Goal: Transaction & Acquisition: Purchase product/service

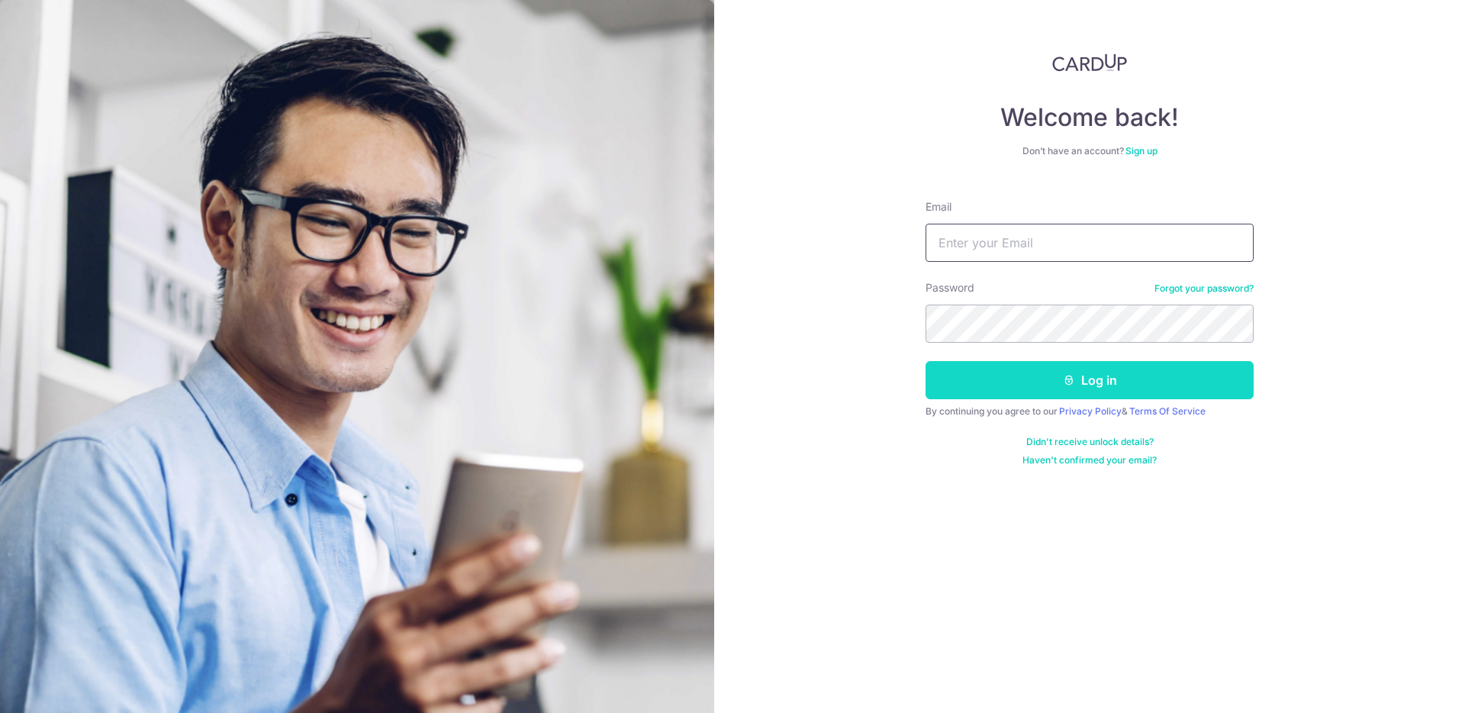
type input "[PERSON_NAME][EMAIL_ADDRESS][PERSON_NAME][DOMAIN_NAME]"
click at [1046, 373] on button "Log in" at bounding box center [1090, 380] width 328 height 38
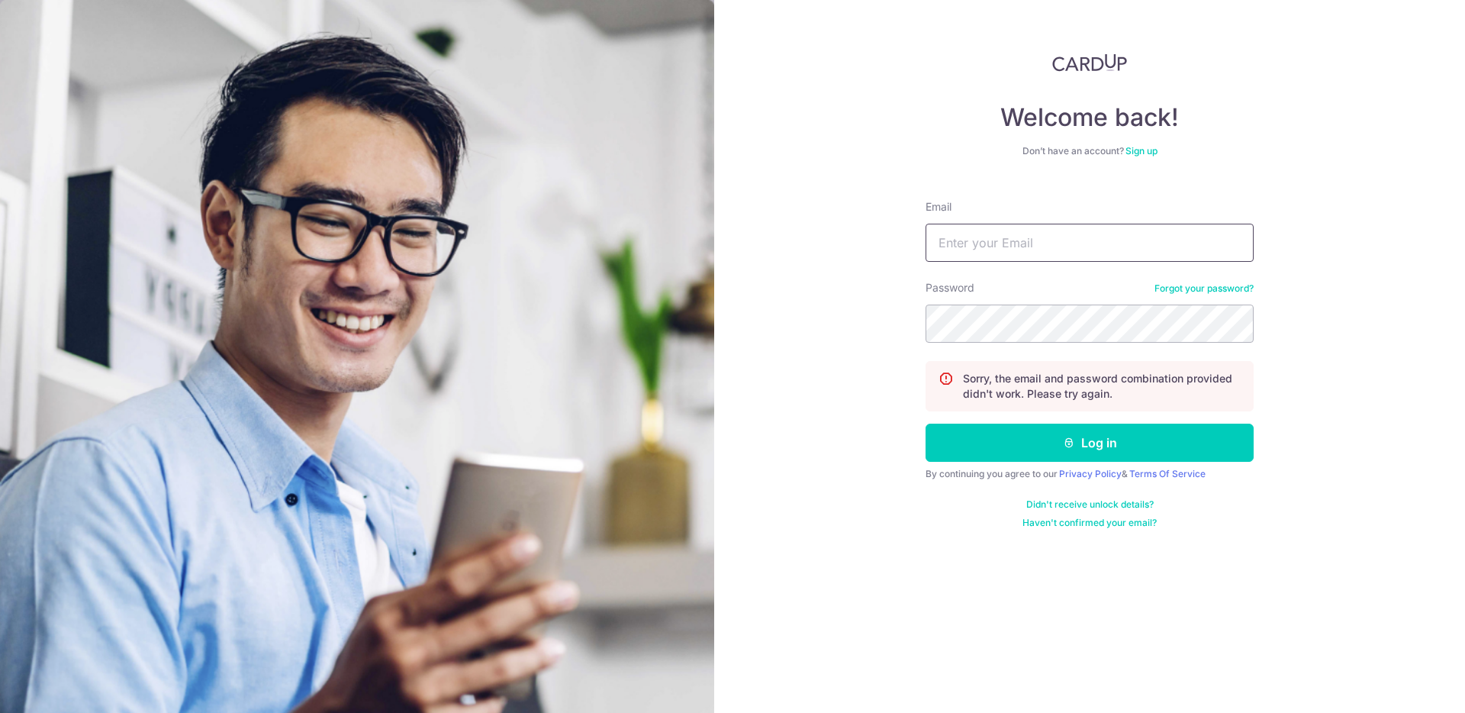
type input "[PERSON_NAME][EMAIL_ADDRESS][PERSON_NAME][DOMAIN_NAME]"
click at [892, 324] on div "Welcome back! Don’t have an account? Sign up Email wayne.lau@thebrakeshop.com.s…" at bounding box center [1089, 356] width 751 height 713
click at [913, 321] on div "Welcome back! Don’t have an account? Sign up Email wayne.lau@thebrakeshop.com.s…" at bounding box center [1089, 356] width 751 height 713
click at [926, 424] on button "Log in" at bounding box center [1090, 443] width 328 height 38
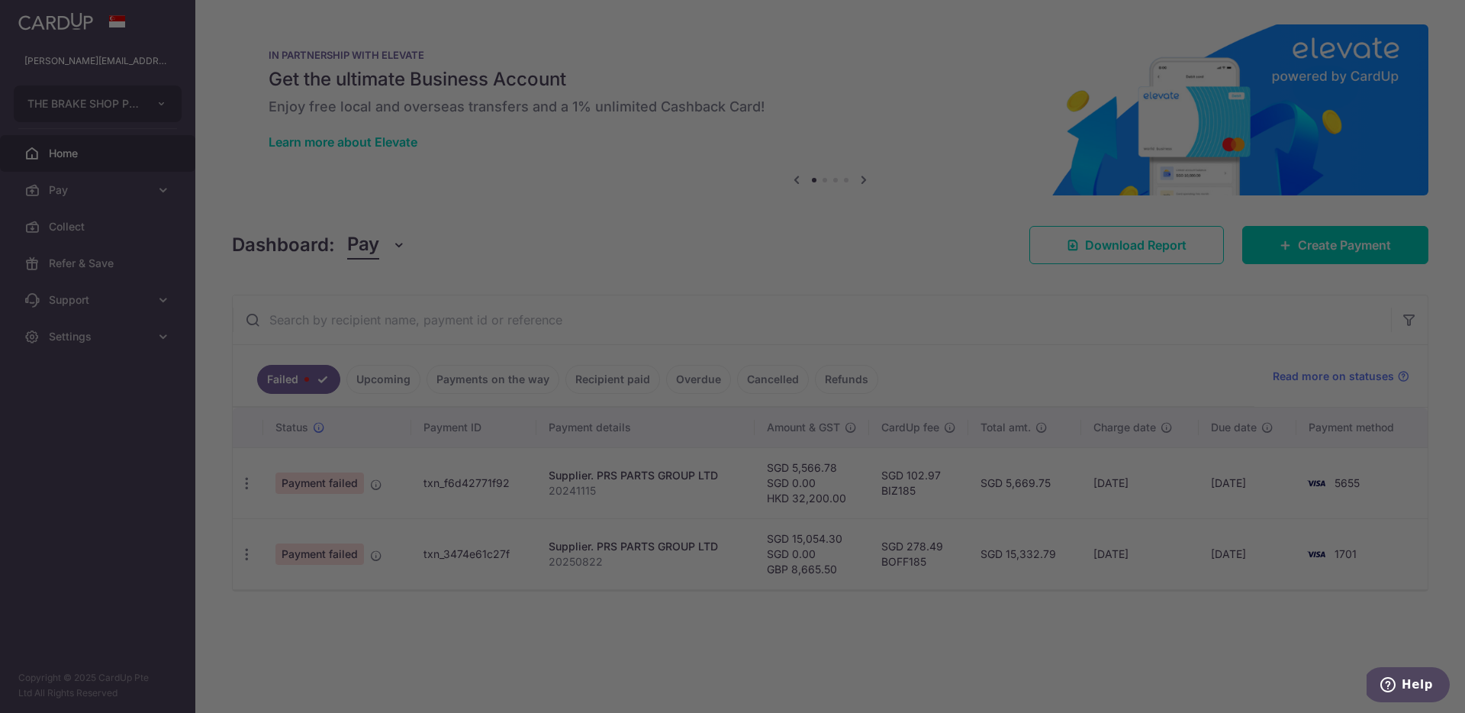
click at [394, 380] on div at bounding box center [740, 360] width 1480 height 720
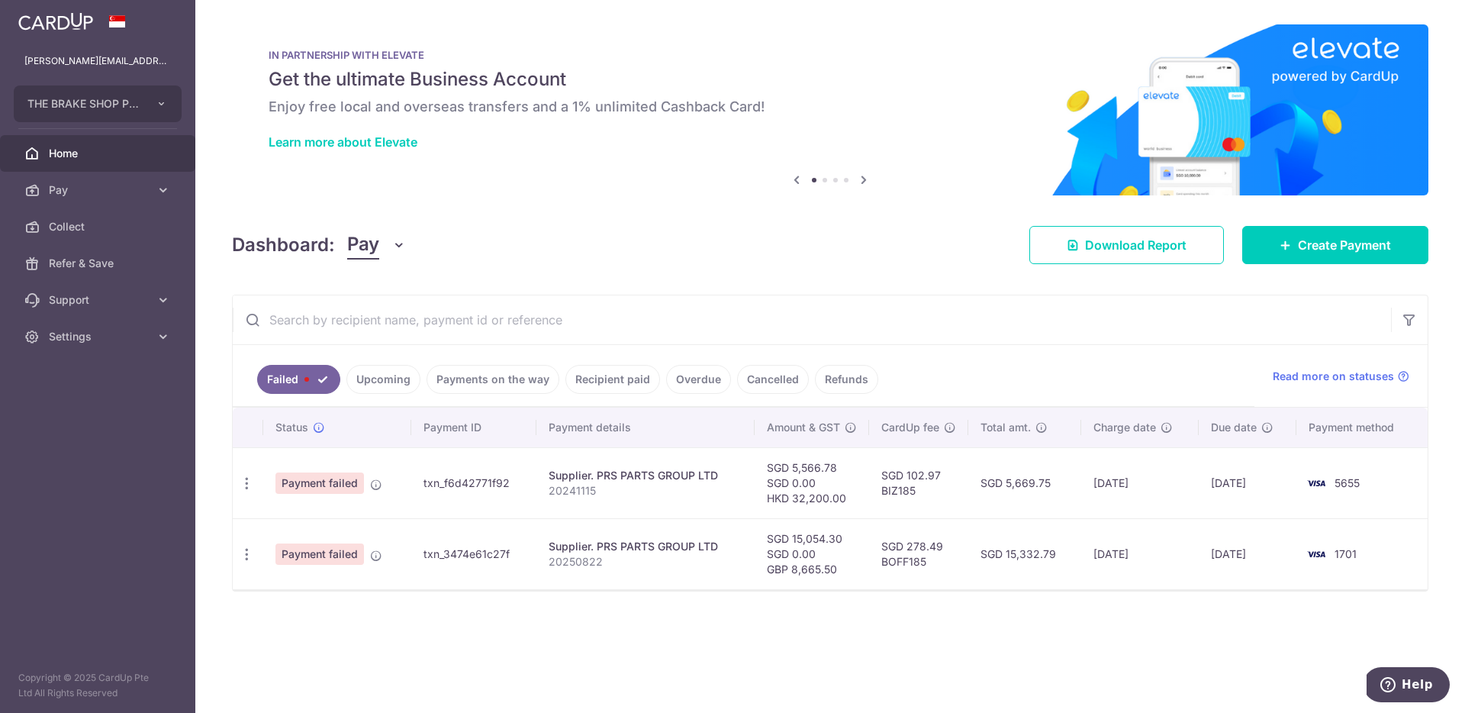
click at [485, 383] on link "Payments on the way" at bounding box center [493, 379] width 133 height 29
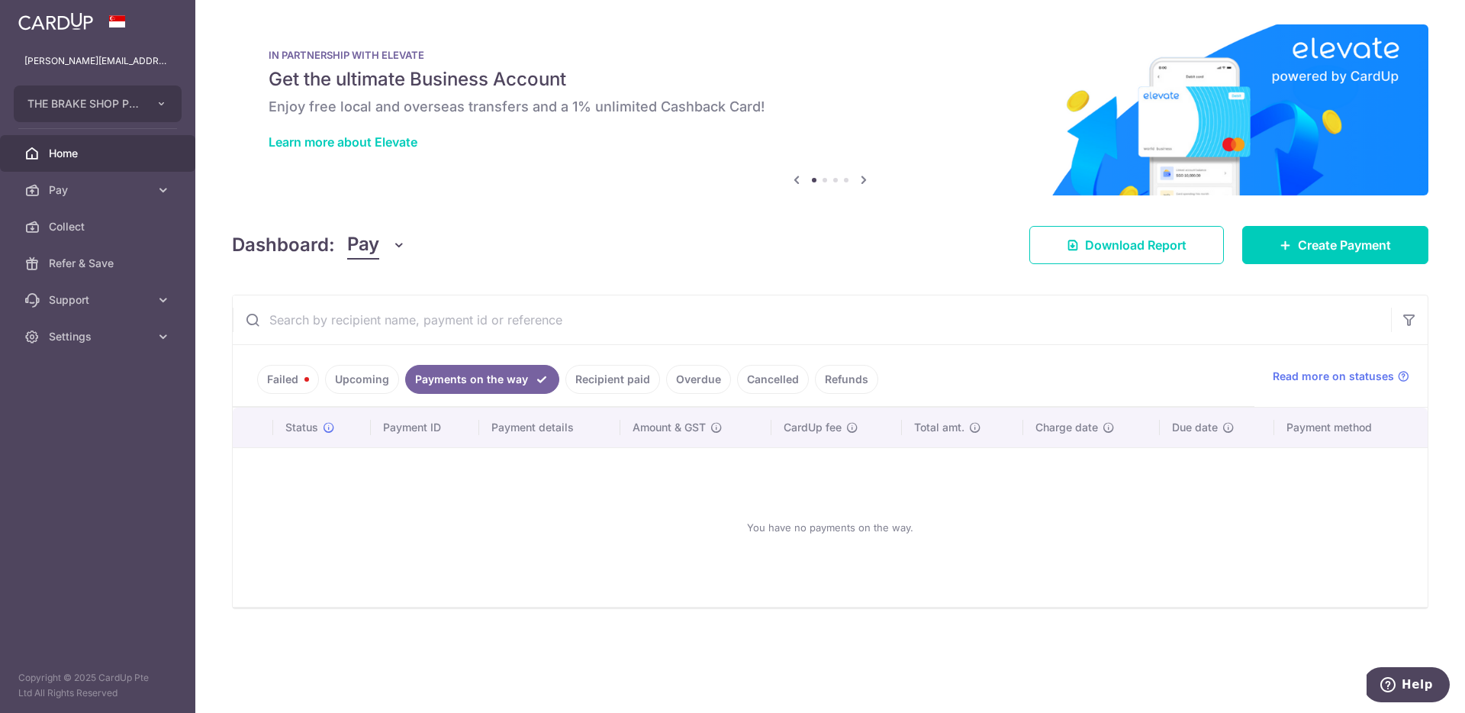
click at [578, 377] on link "Recipient paid" at bounding box center [612, 379] width 95 height 29
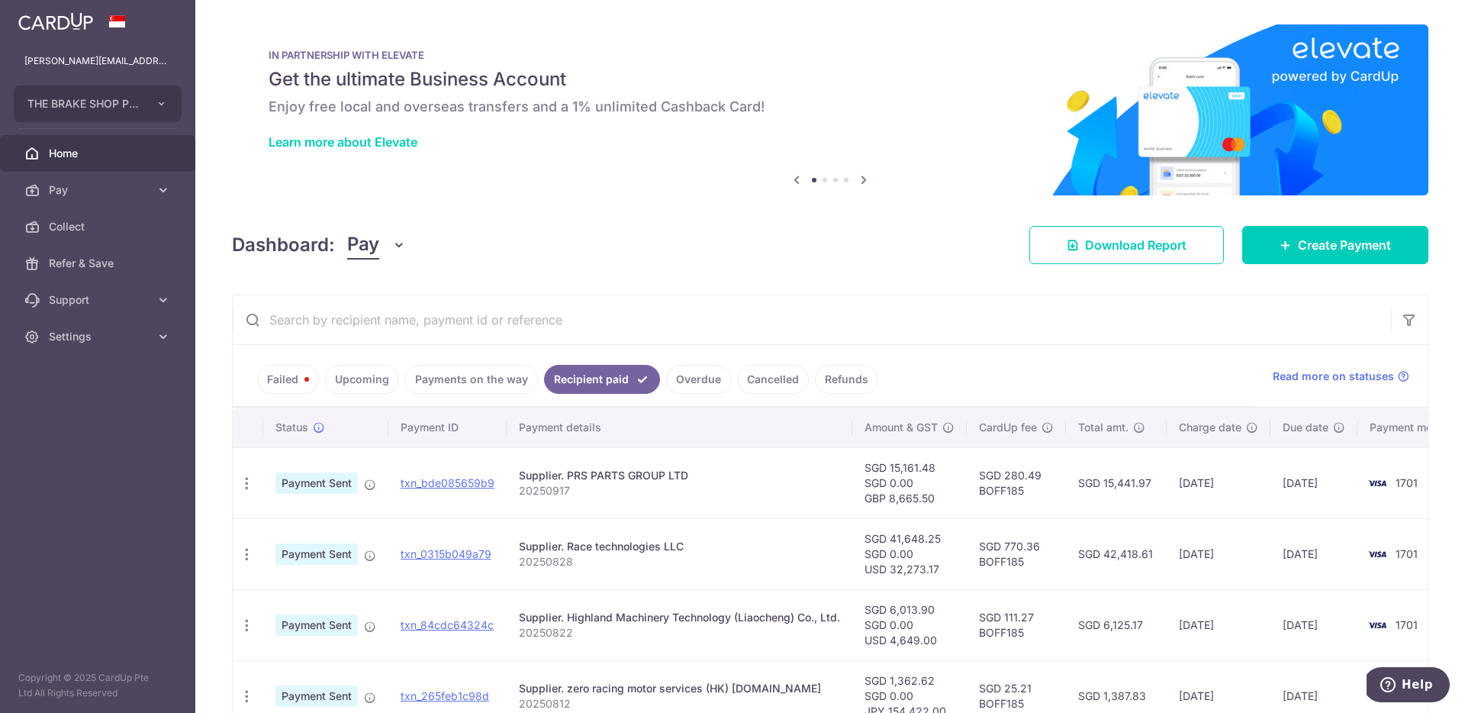
click at [364, 376] on link "Upcoming" at bounding box center [362, 379] width 74 height 29
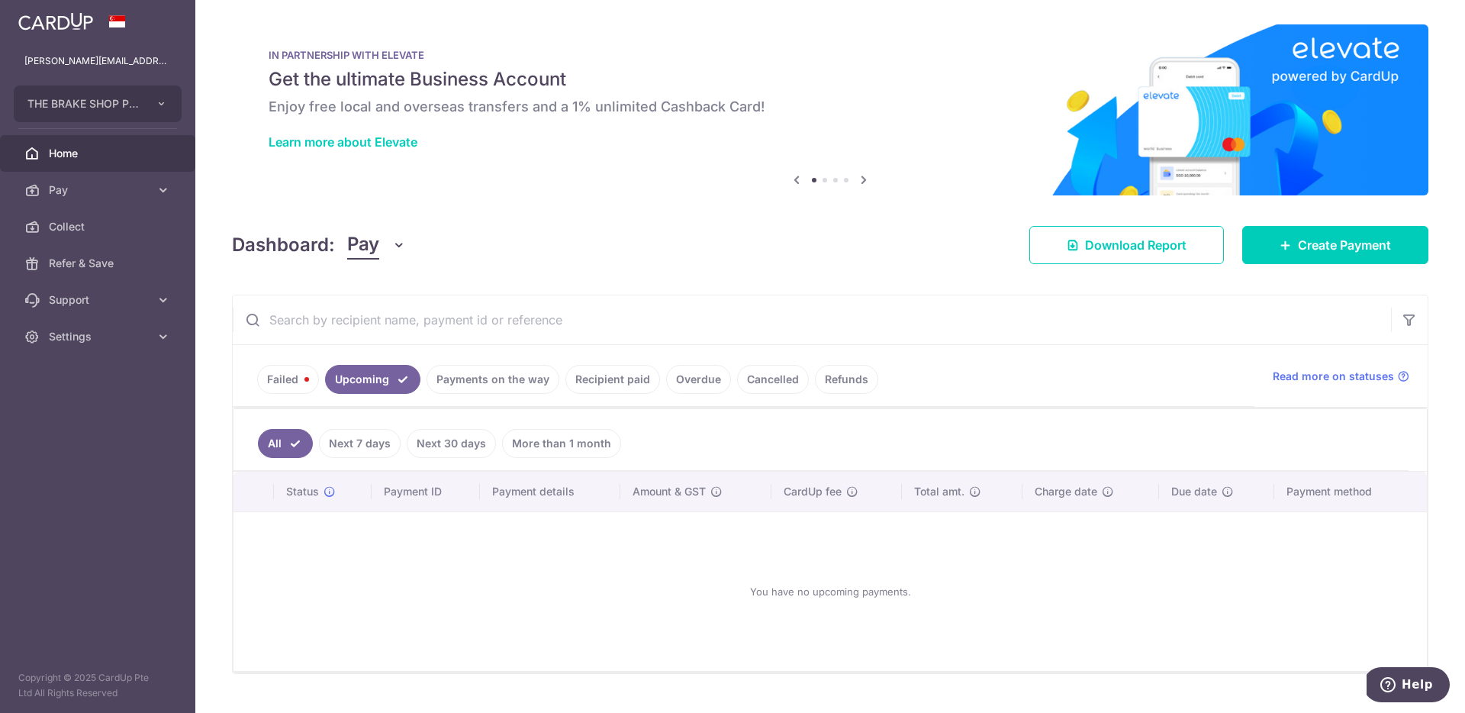
click at [617, 382] on link "Recipient paid" at bounding box center [612, 379] width 95 height 29
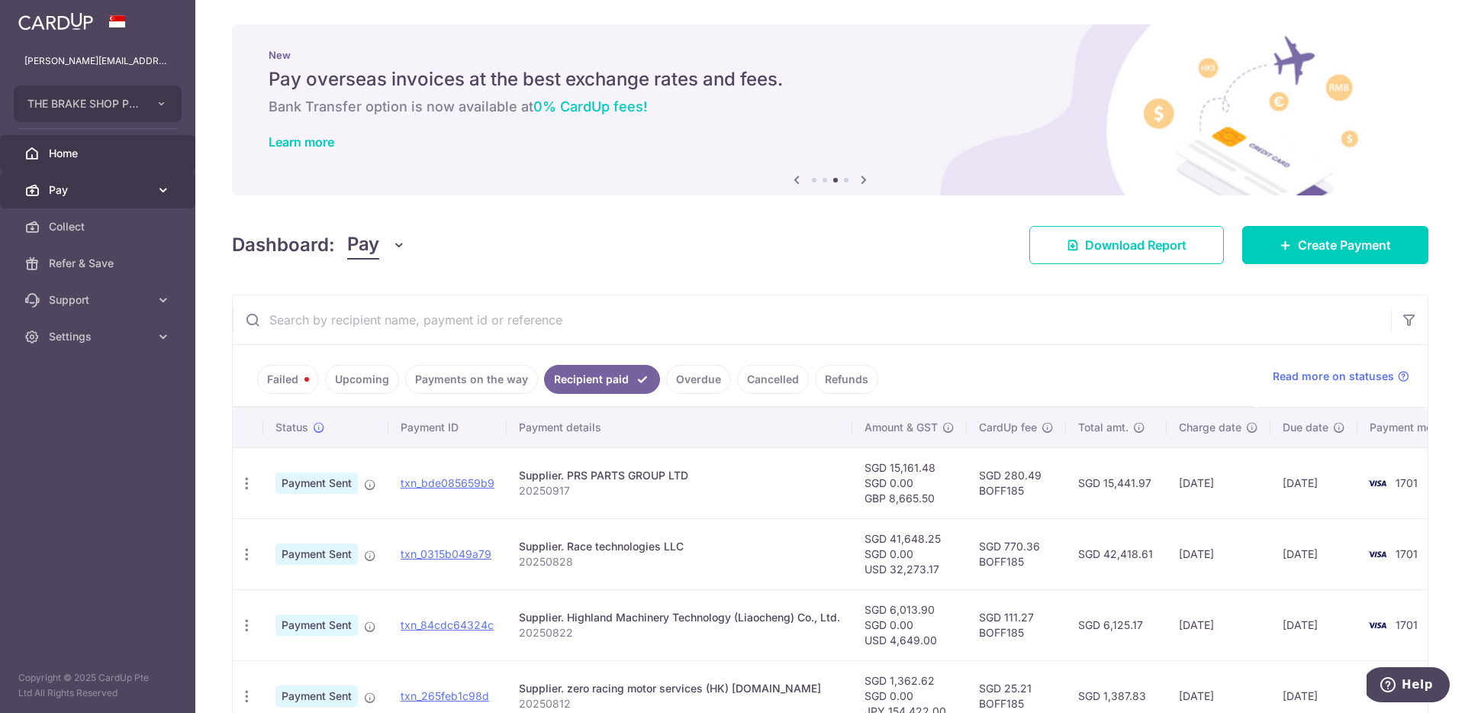
click at [109, 185] on span "Pay" at bounding box center [99, 189] width 101 height 15
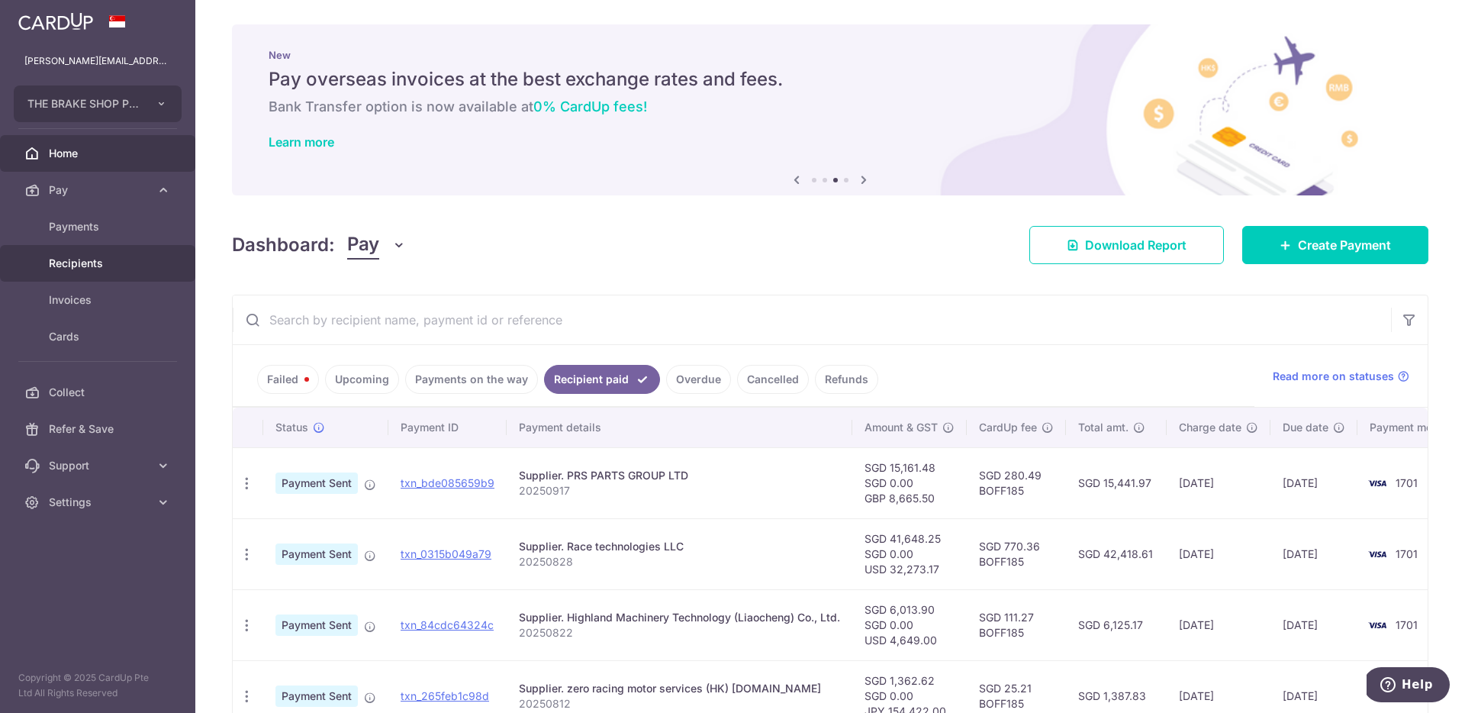
click at [95, 261] on span "Recipients" at bounding box center [99, 263] width 101 height 15
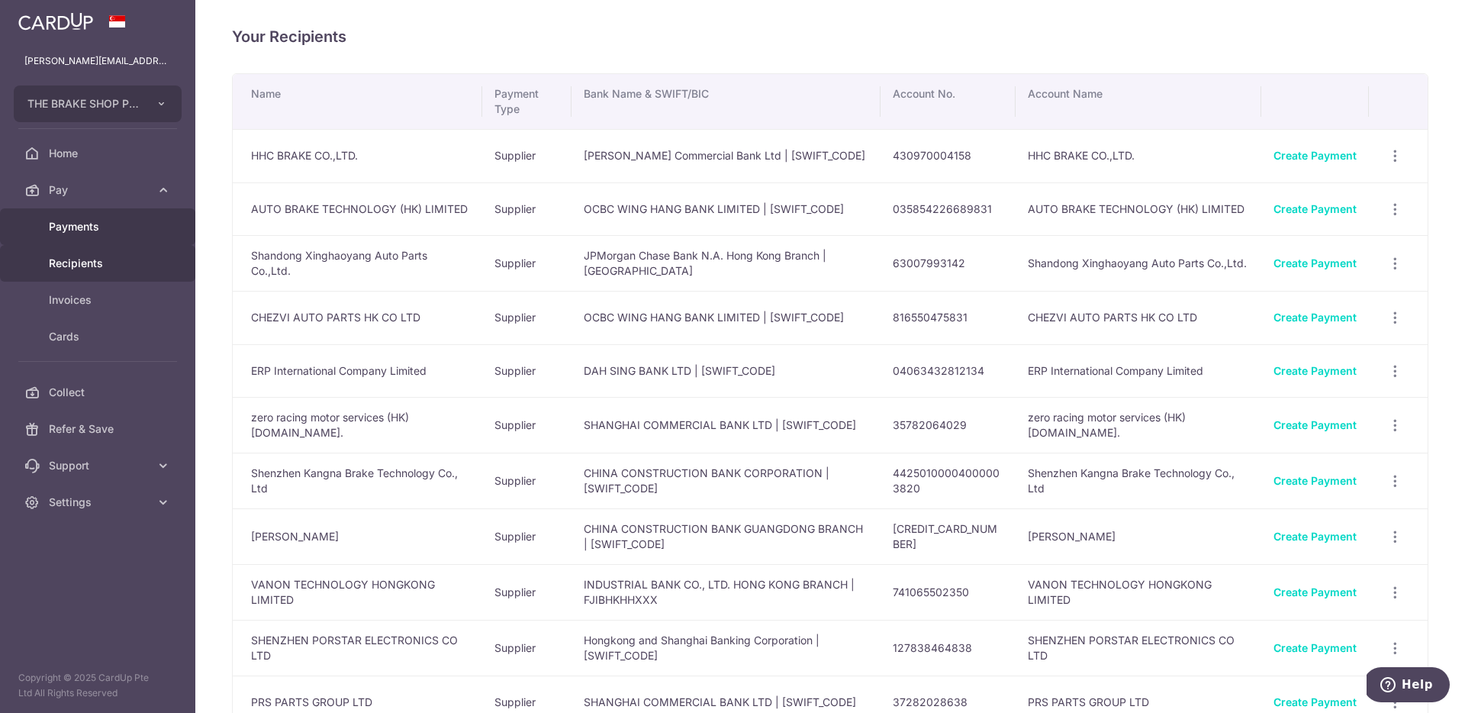
click at [97, 230] on span "Payments" at bounding box center [99, 226] width 101 height 15
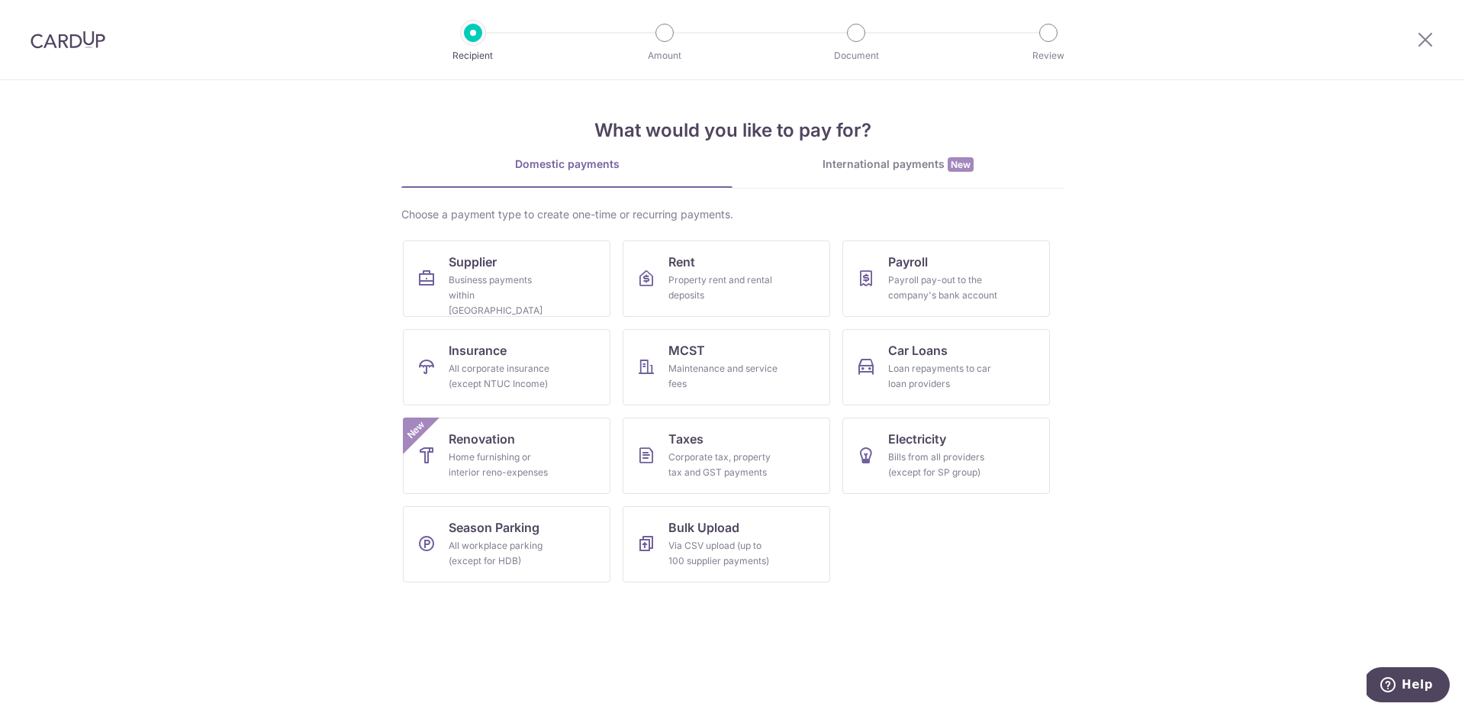
click at [913, 163] on div "International payments New" at bounding box center [898, 164] width 331 height 16
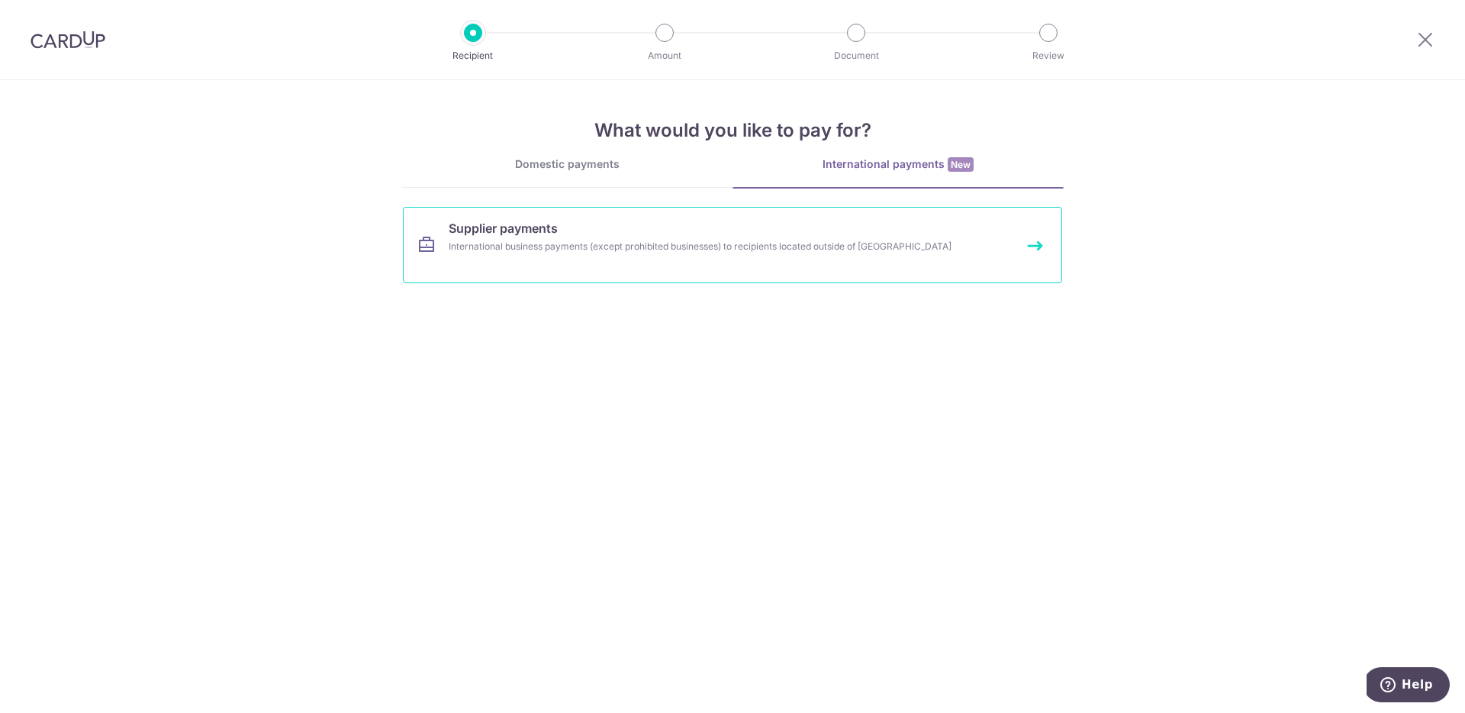
click at [606, 239] on div "International business payments (except prohibited businesses) to recipients lo…" at bounding box center [712, 246] width 527 height 15
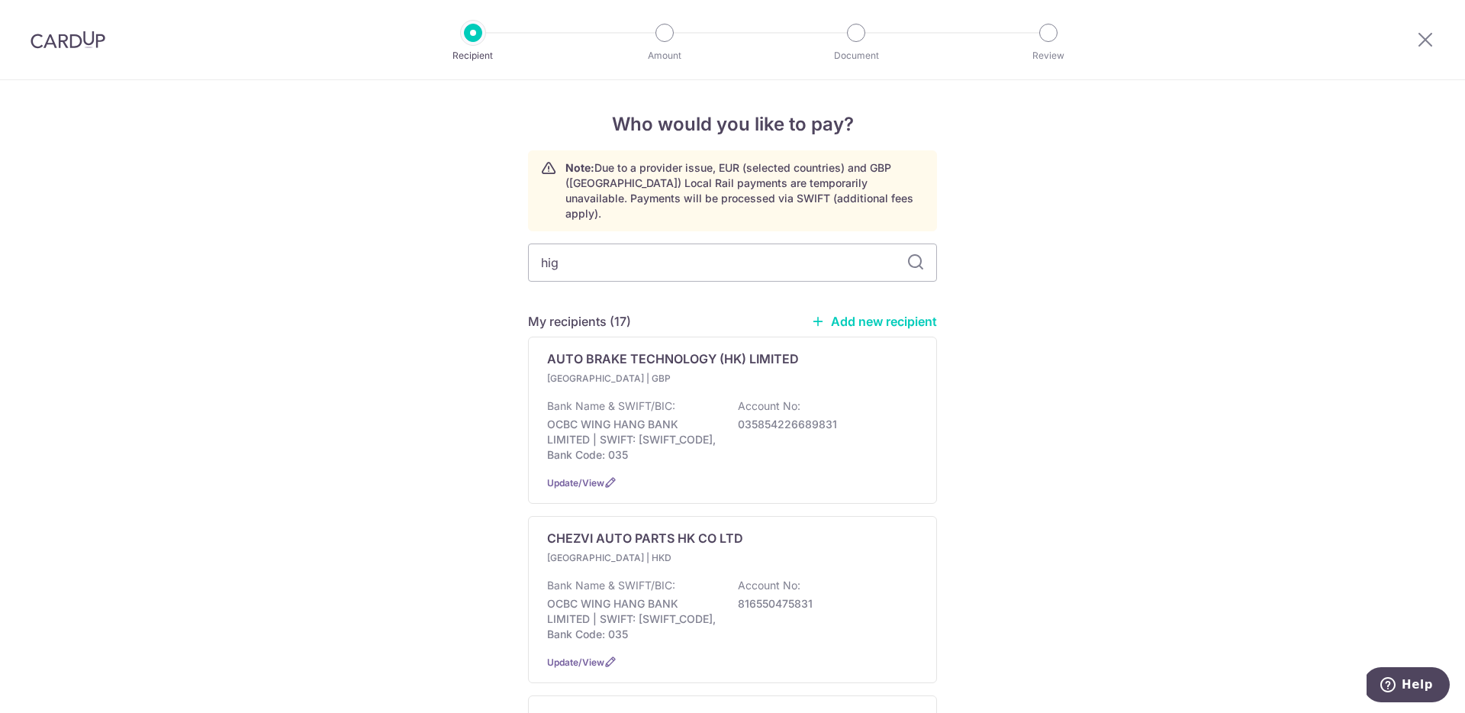
type input "high"
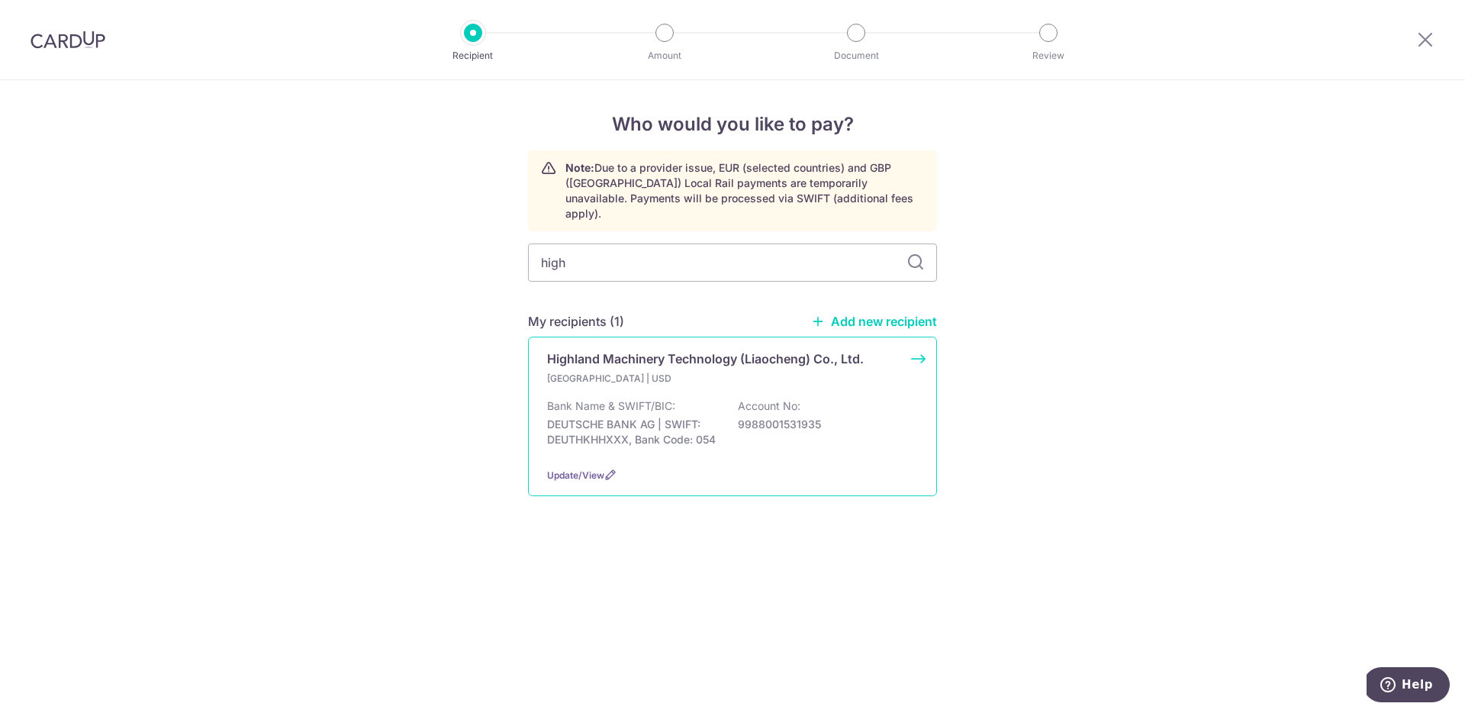
click at [894, 437] on div "Bank Name & SWIFT/BIC: DEUTSCHE BANK AG | SWIFT: DEUTHKHHXXX, Bank Code: 054 Ac…" at bounding box center [732, 426] width 371 height 56
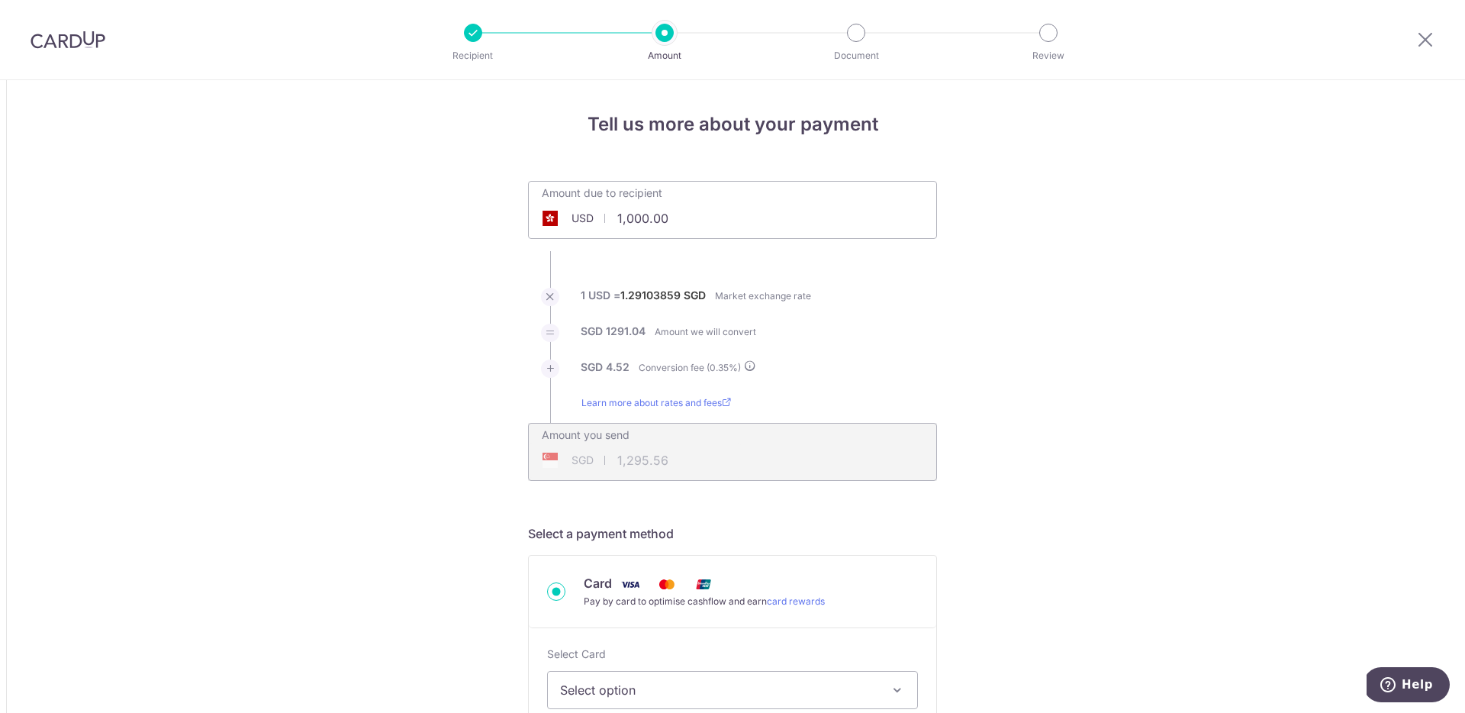
drag, startPoint x: 642, startPoint y: 216, endPoint x: 611, endPoint y: 215, distance: 31.3
click at [611, 215] on input "1,000.00" at bounding box center [647, 218] width 236 height 35
click at [778, 217] on div "Amount due to recipient USD 5236.85.00 1000" at bounding box center [733, 200] width 408 height 36
type input "5,236.85"
type input "6,784.88"
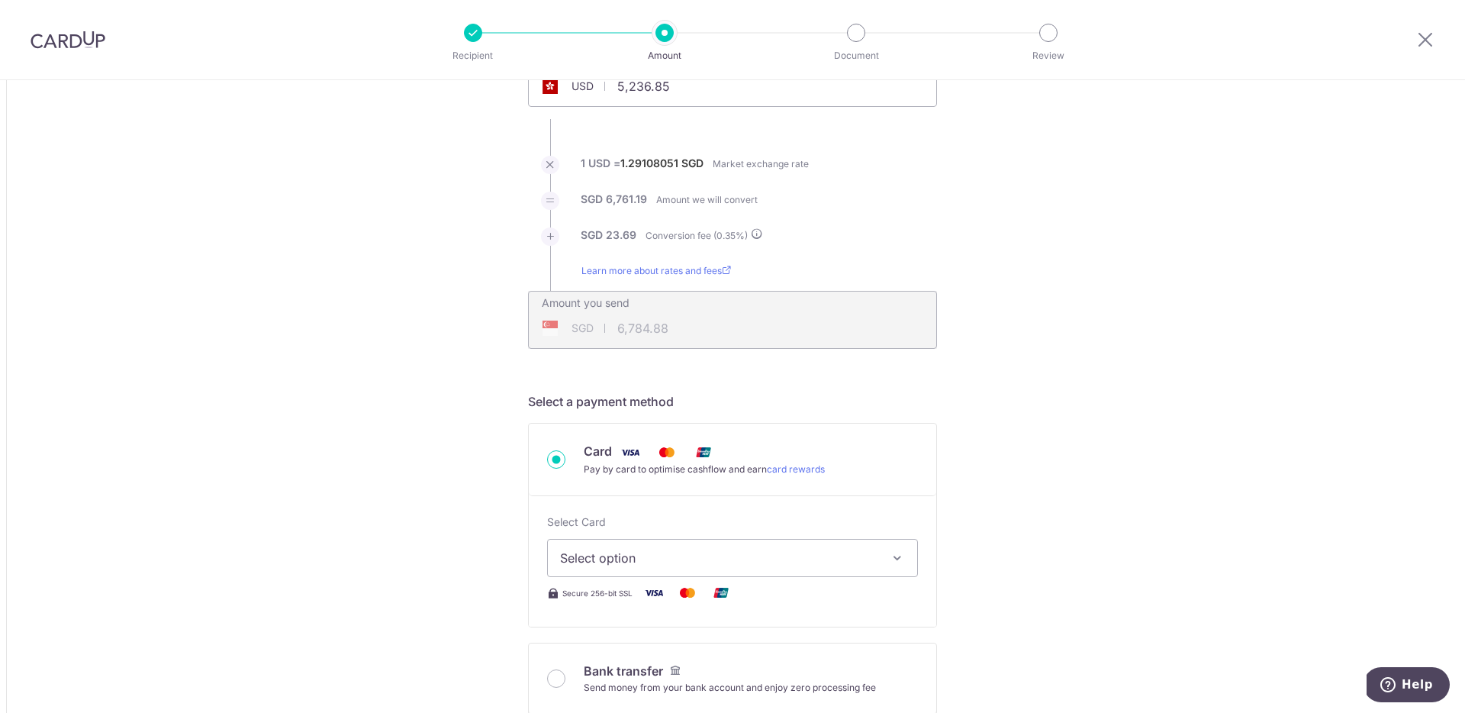
scroll to position [141, 0]
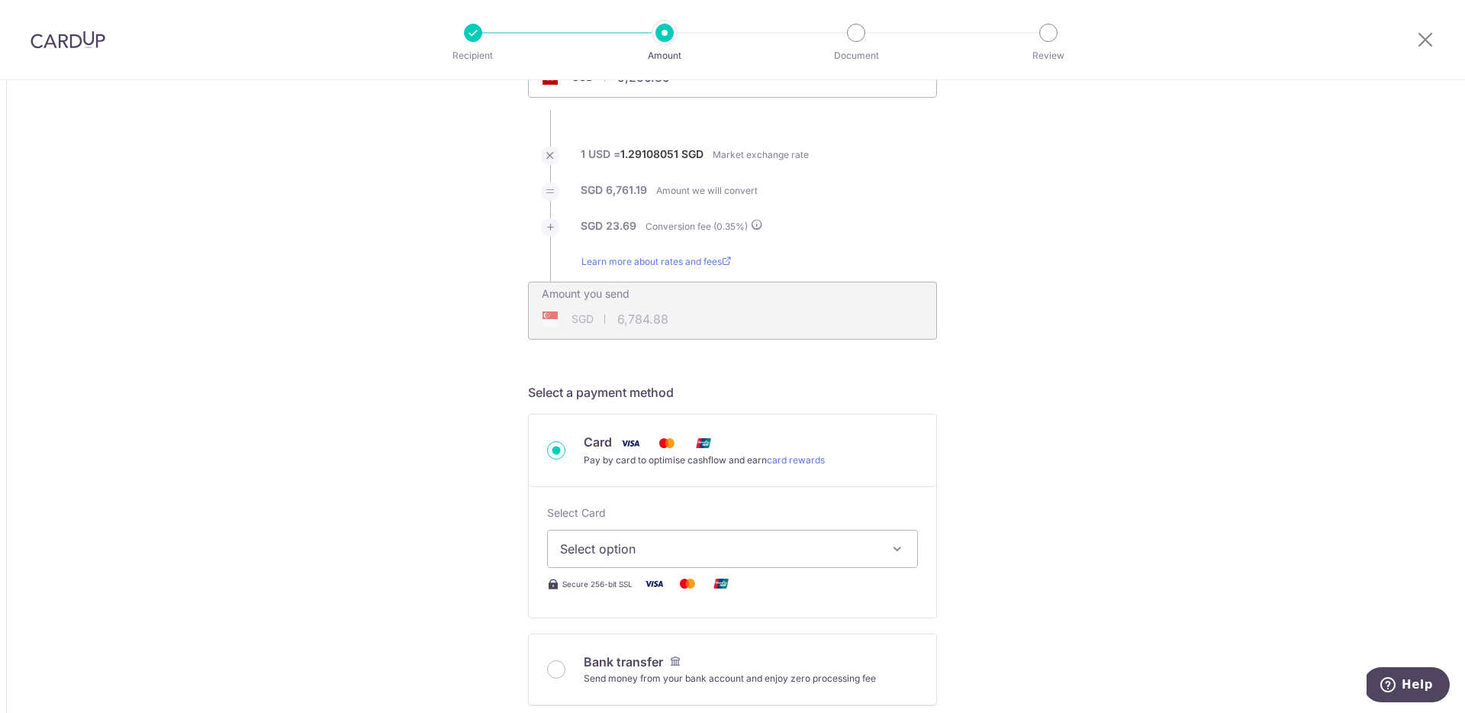
click at [830, 553] on span "Select option" at bounding box center [718, 549] width 317 height 18
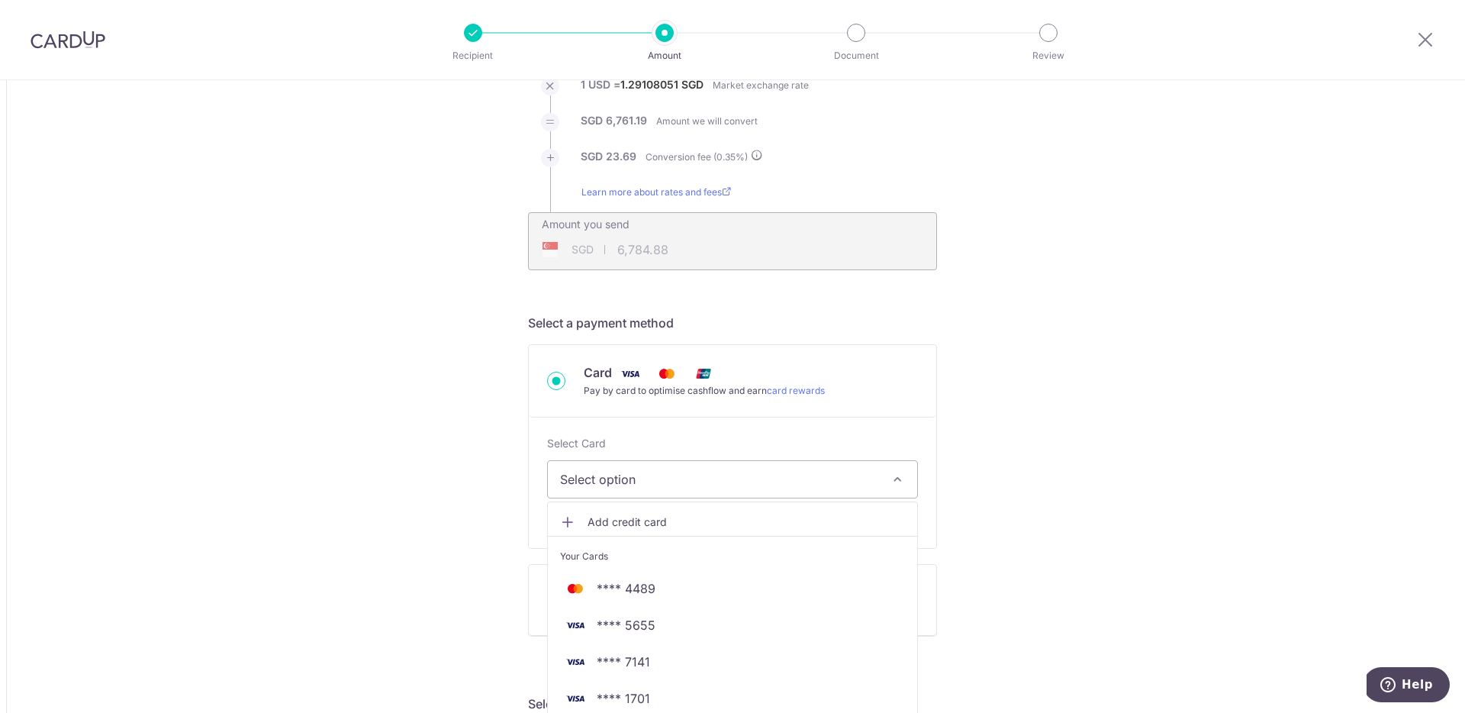
scroll to position [428, 0]
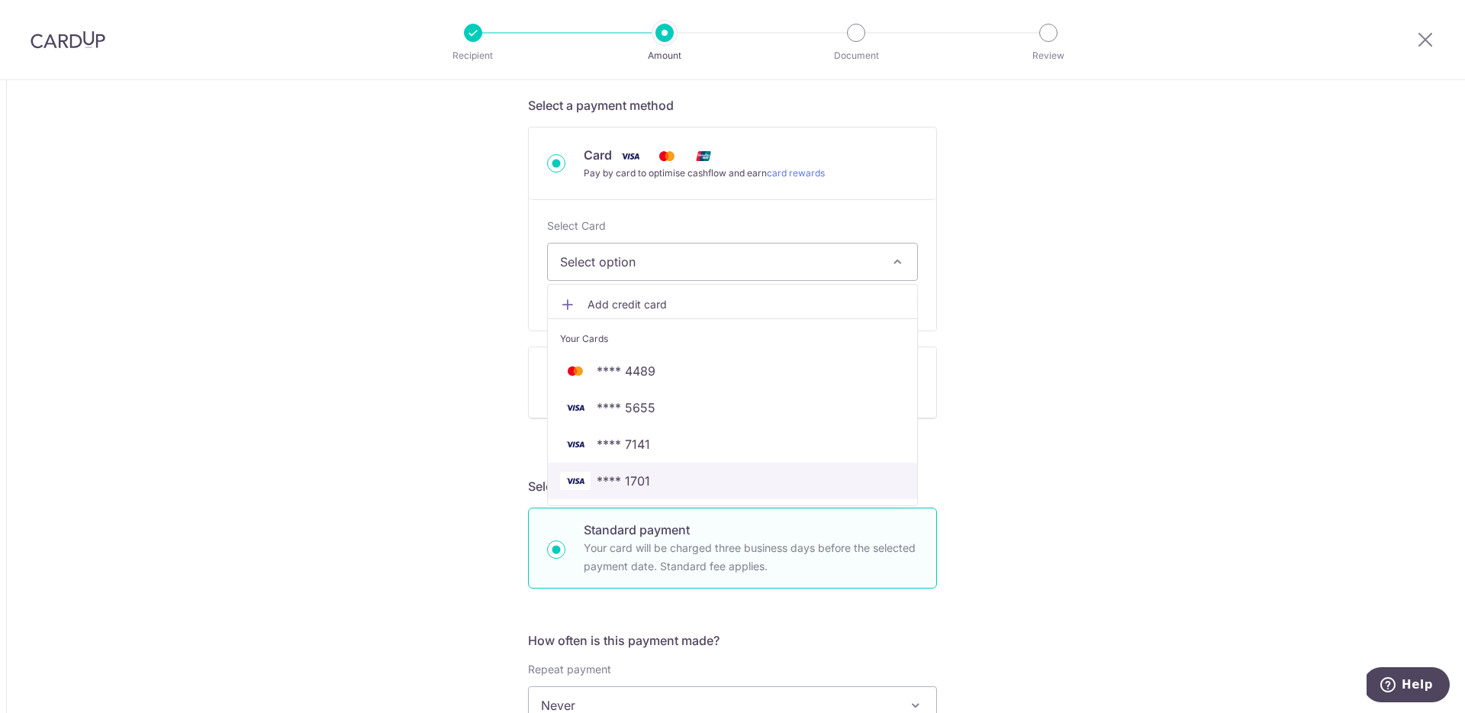
click at [681, 485] on span "**** 1701" at bounding box center [732, 481] width 345 height 18
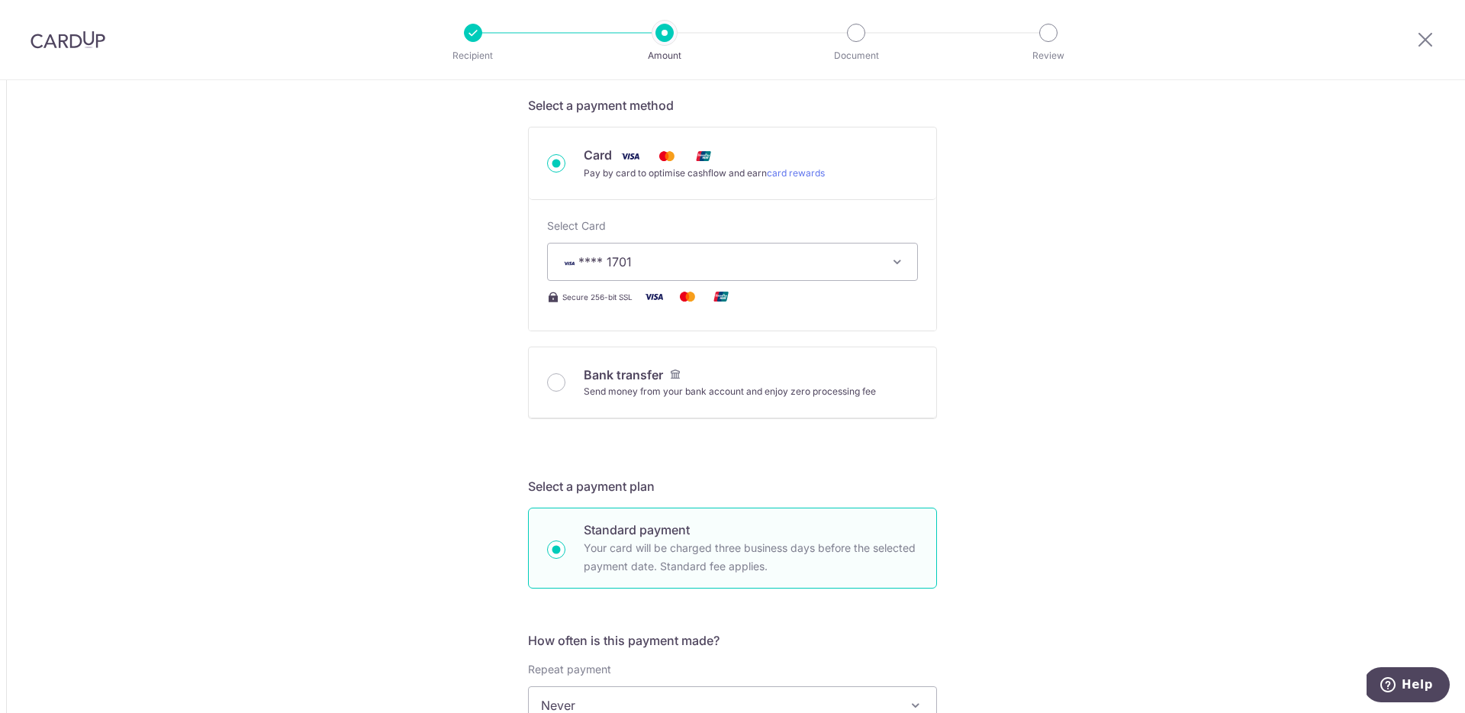
type input "5,236.85"
type input "6,784.74"
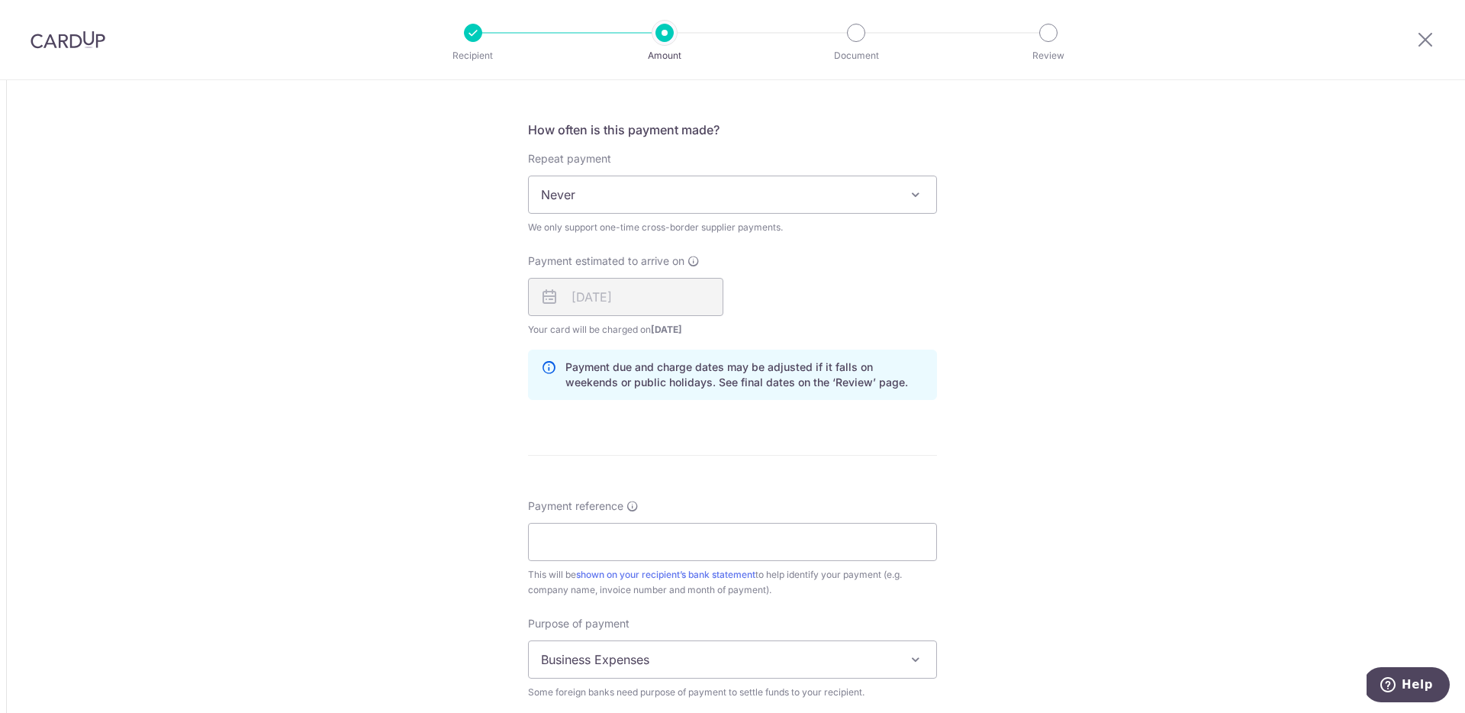
scroll to position [968, 0]
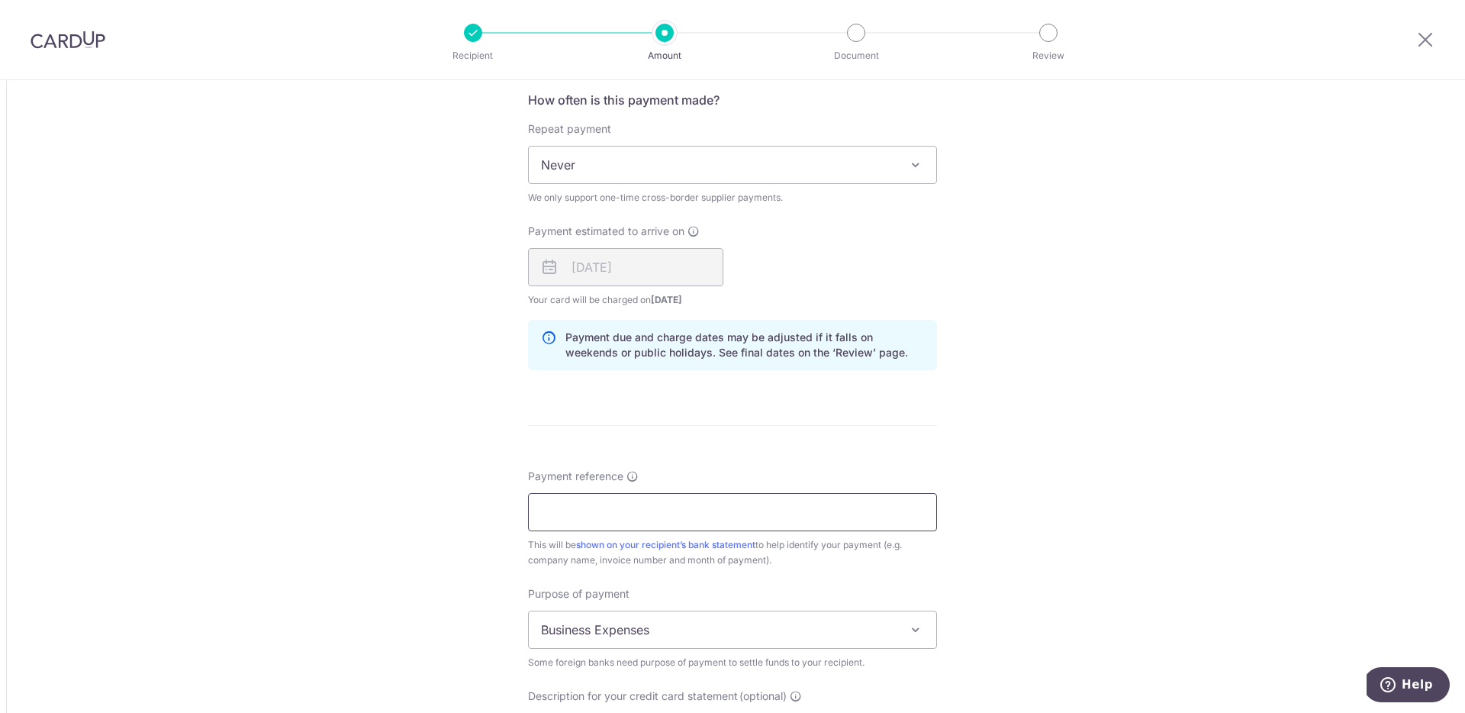
click at [846, 501] on input "Payment reference" at bounding box center [732, 512] width 409 height 38
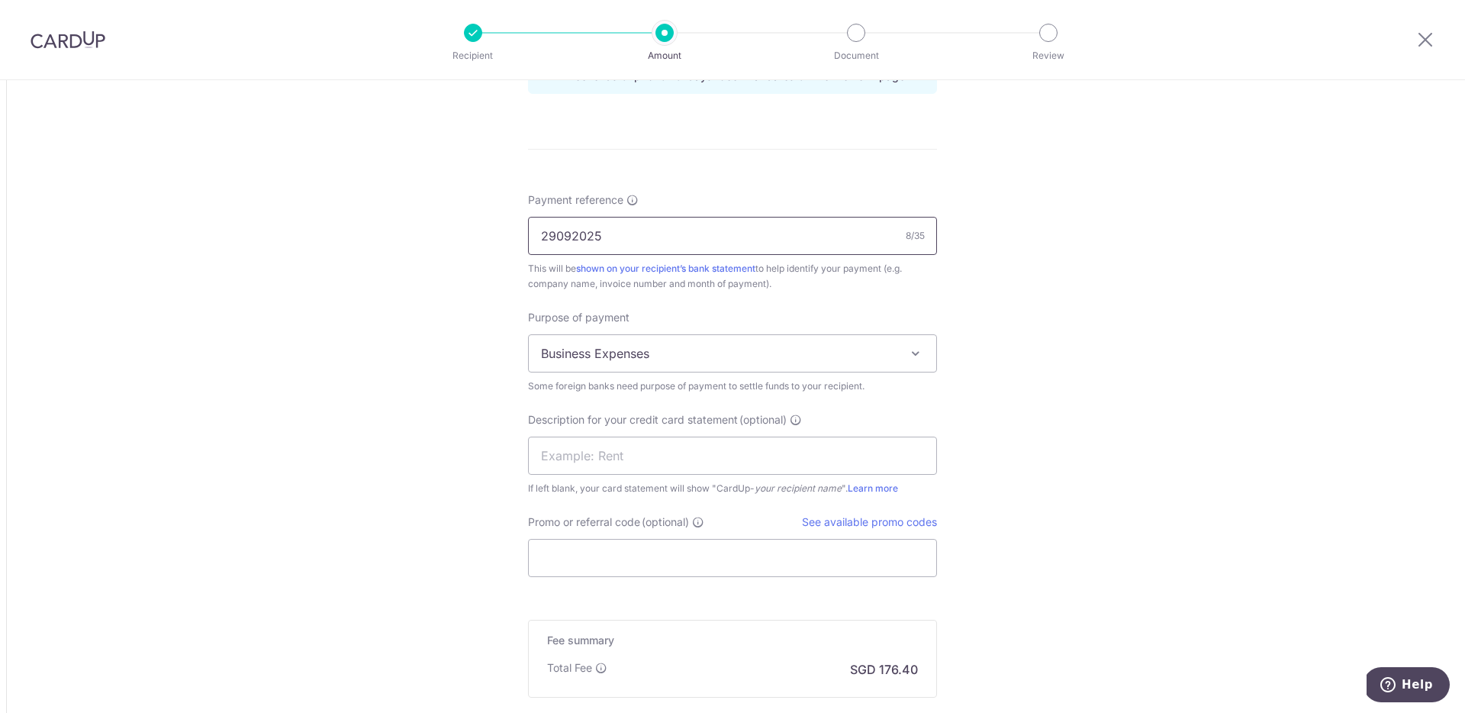
scroll to position [1259, 0]
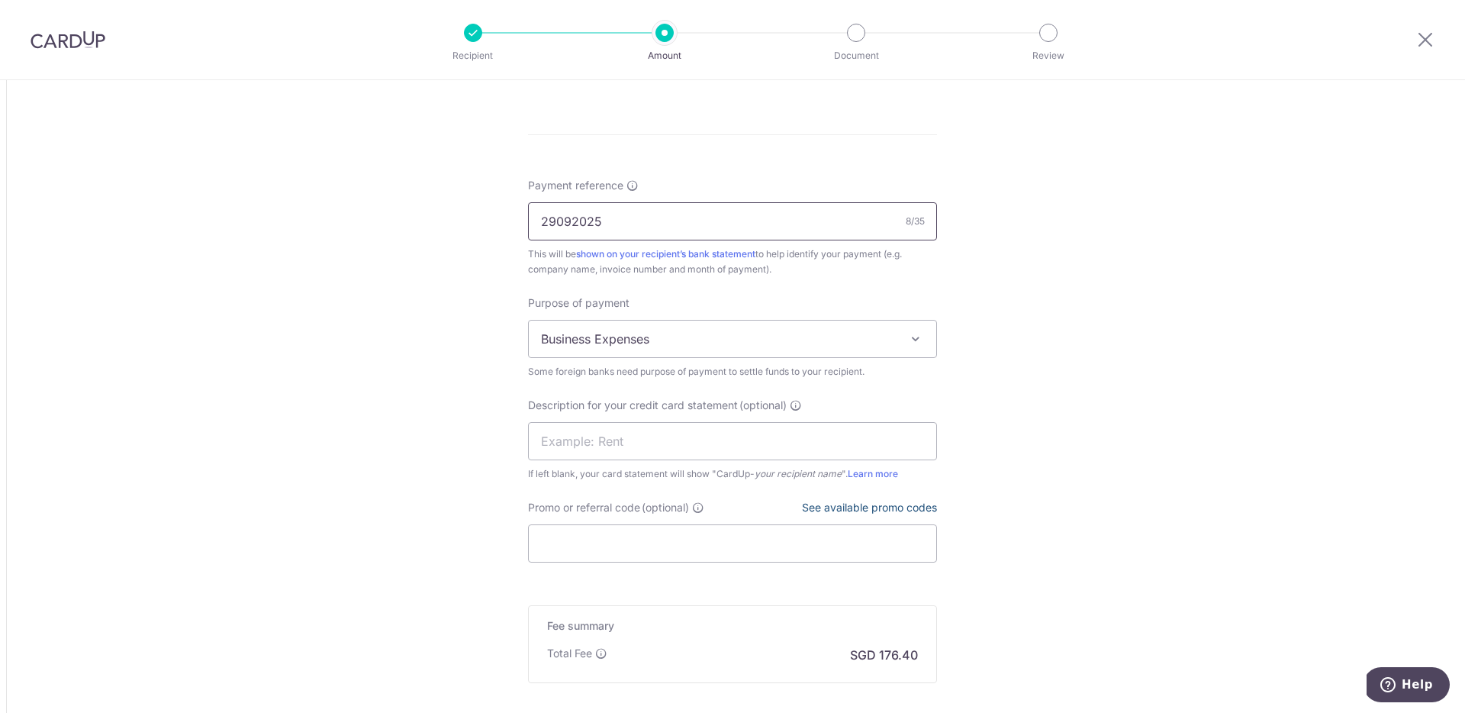
type input "29092025"
click at [868, 512] on link "See available promo codes" at bounding box center [869, 507] width 135 height 13
click at [622, 546] on input "Promo or referral code (optional)" at bounding box center [732, 543] width 409 height 38
paste input "BOFF185"
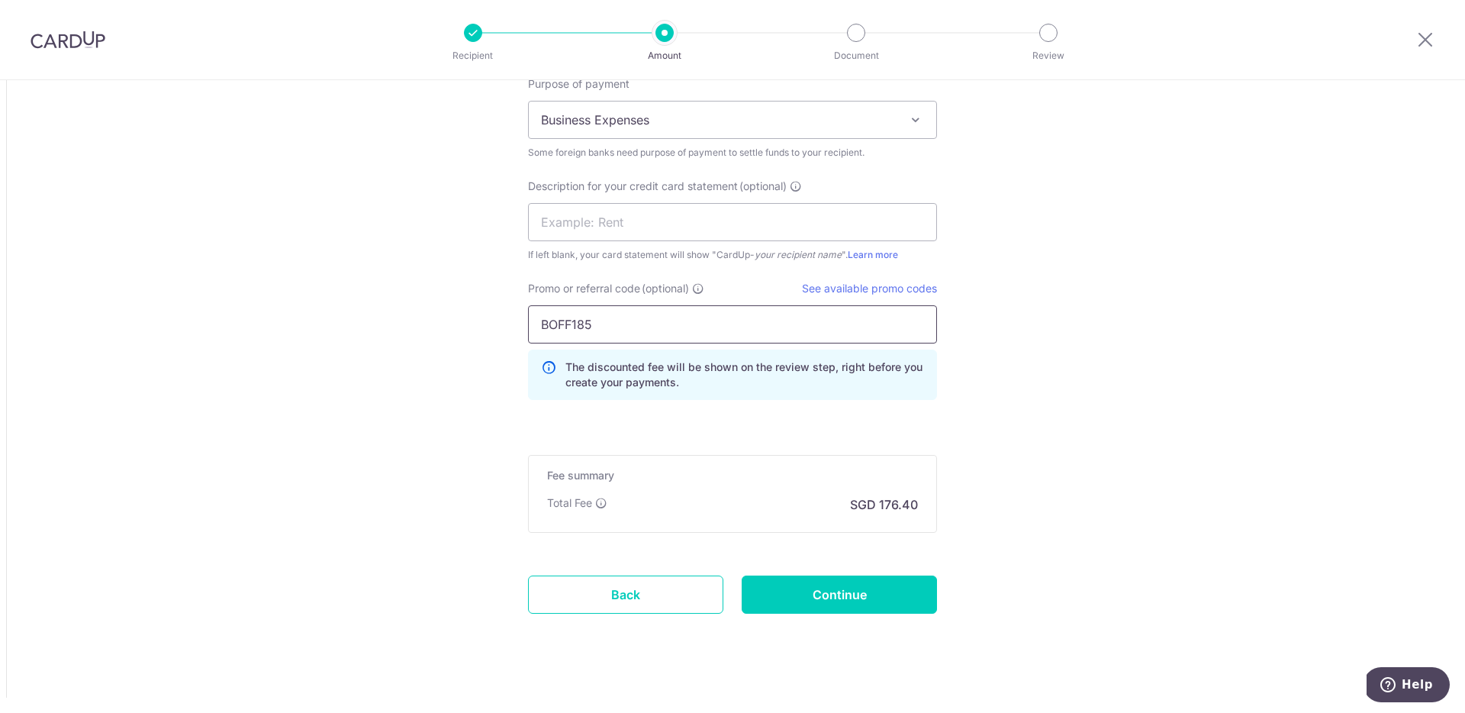
scroll to position [1493, 0]
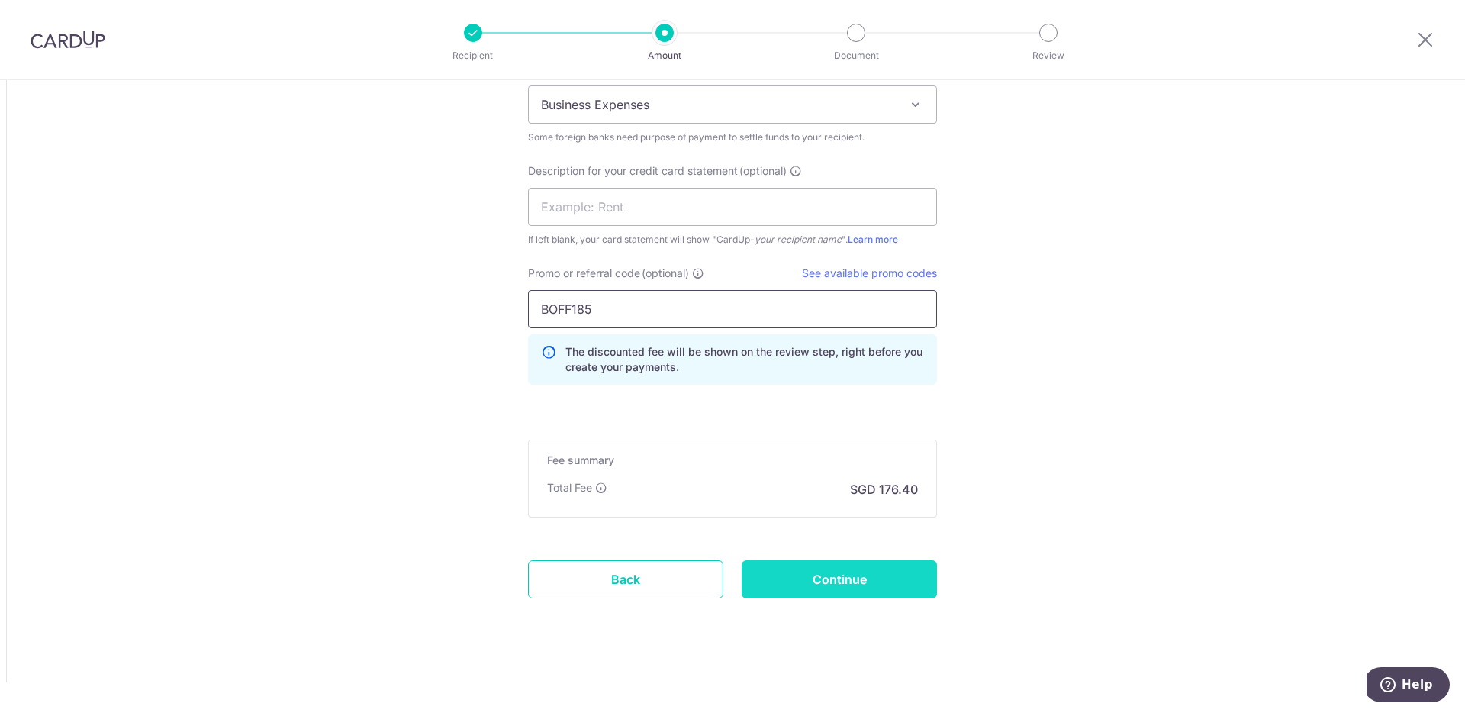
type input "BOFF185"
click at [856, 578] on input "Continue" at bounding box center [839, 579] width 195 height 38
type input "Create Schedule"
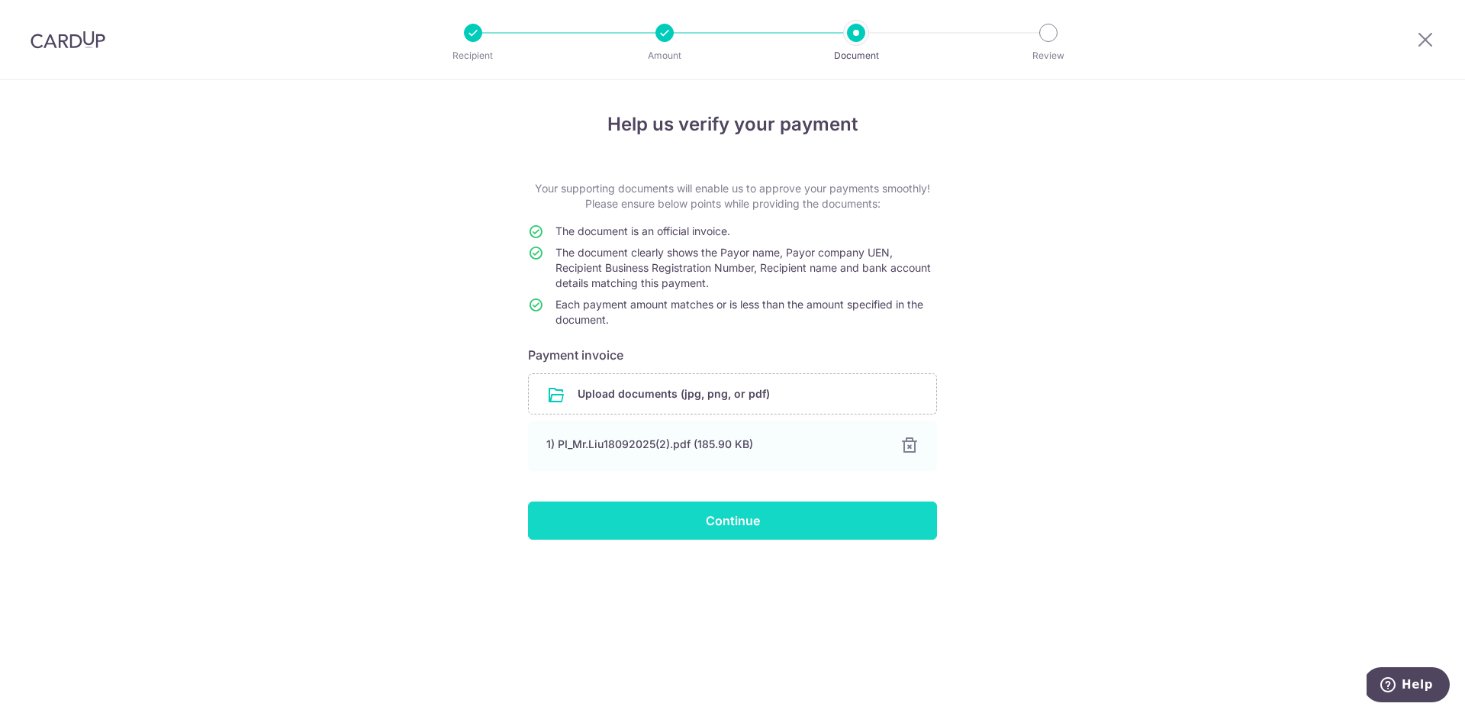
click at [838, 517] on input "Continue" at bounding box center [732, 520] width 409 height 38
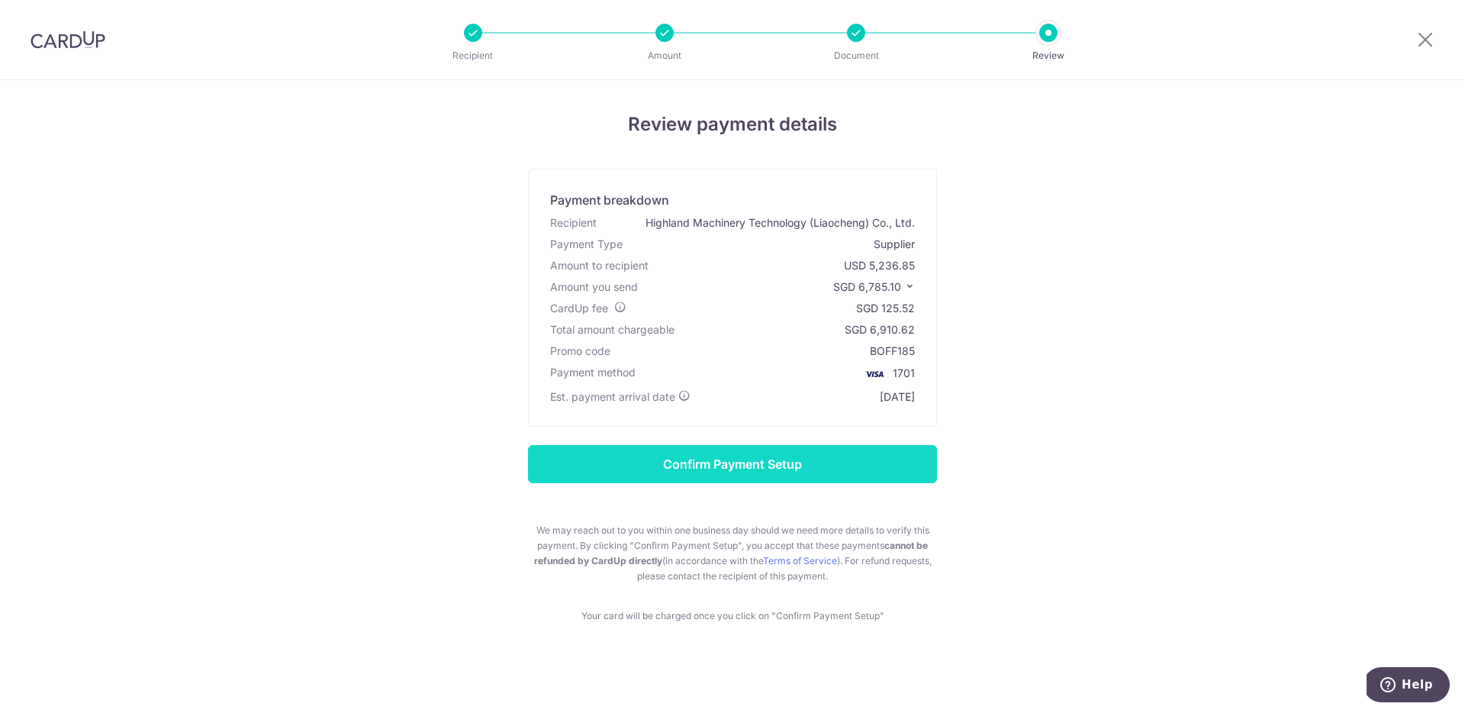
click at [788, 468] on input "Confirm Payment Setup" at bounding box center [732, 464] width 409 height 38
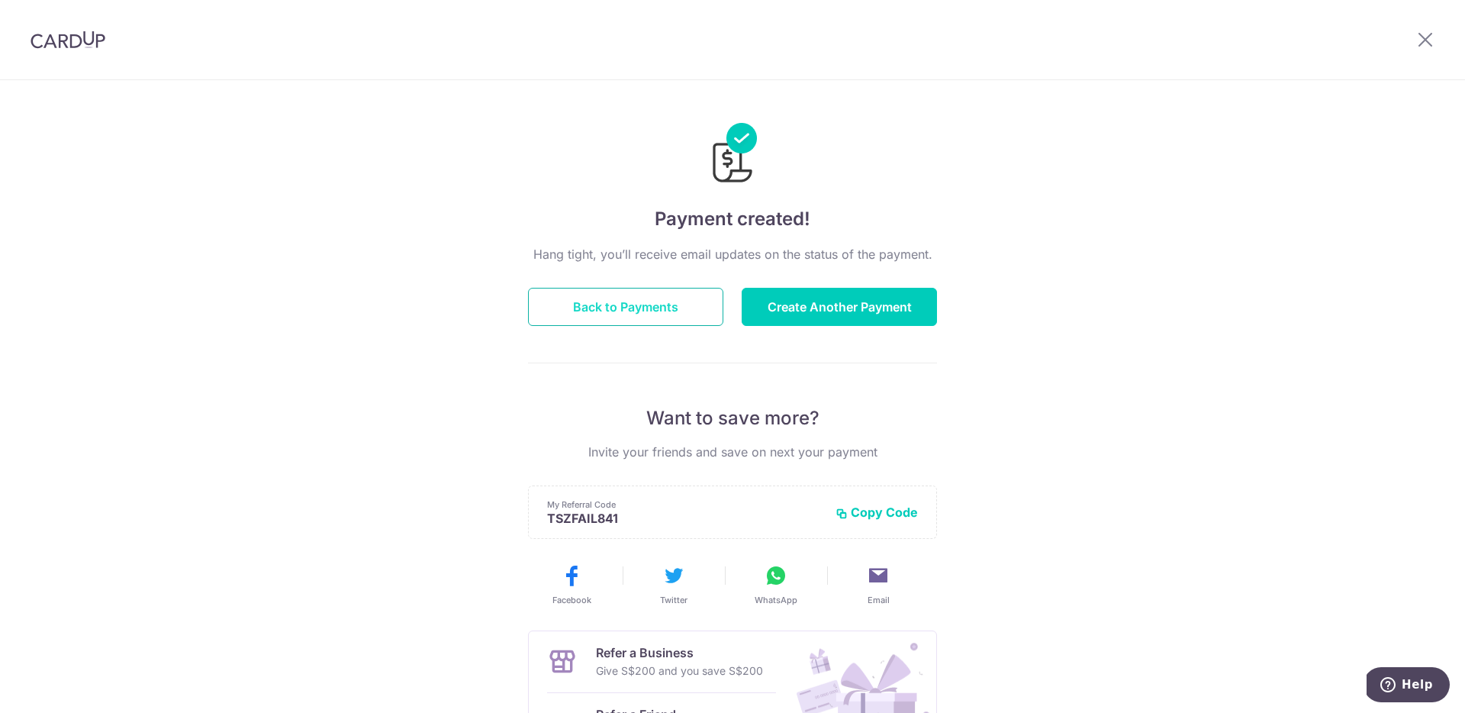
click at [645, 304] on button "Back to Payments" at bounding box center [625, 307] width 195 height 38
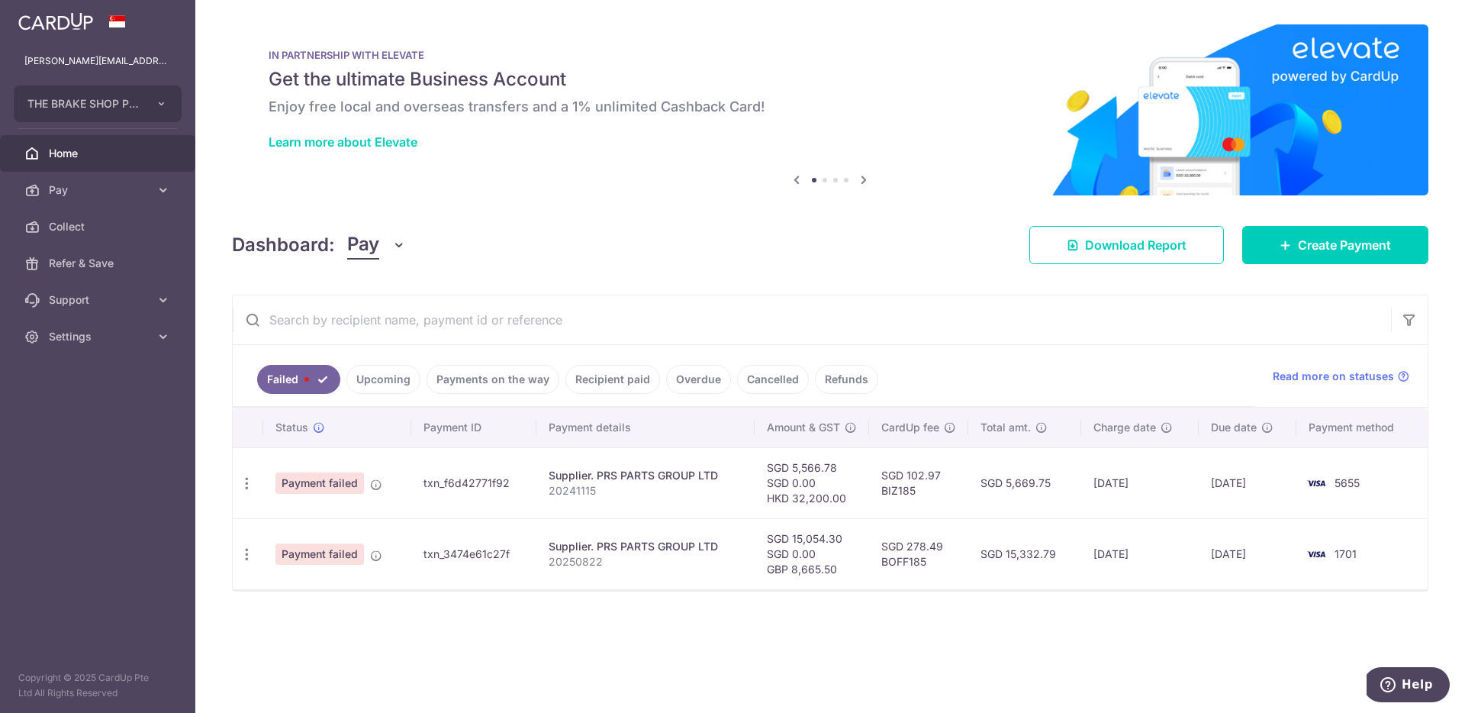
click at [385, 382] on link "Upcoming" at bounding box center [383, 379] width 74 height 29
